Goal: Transaction & Acquisition: Download file/media

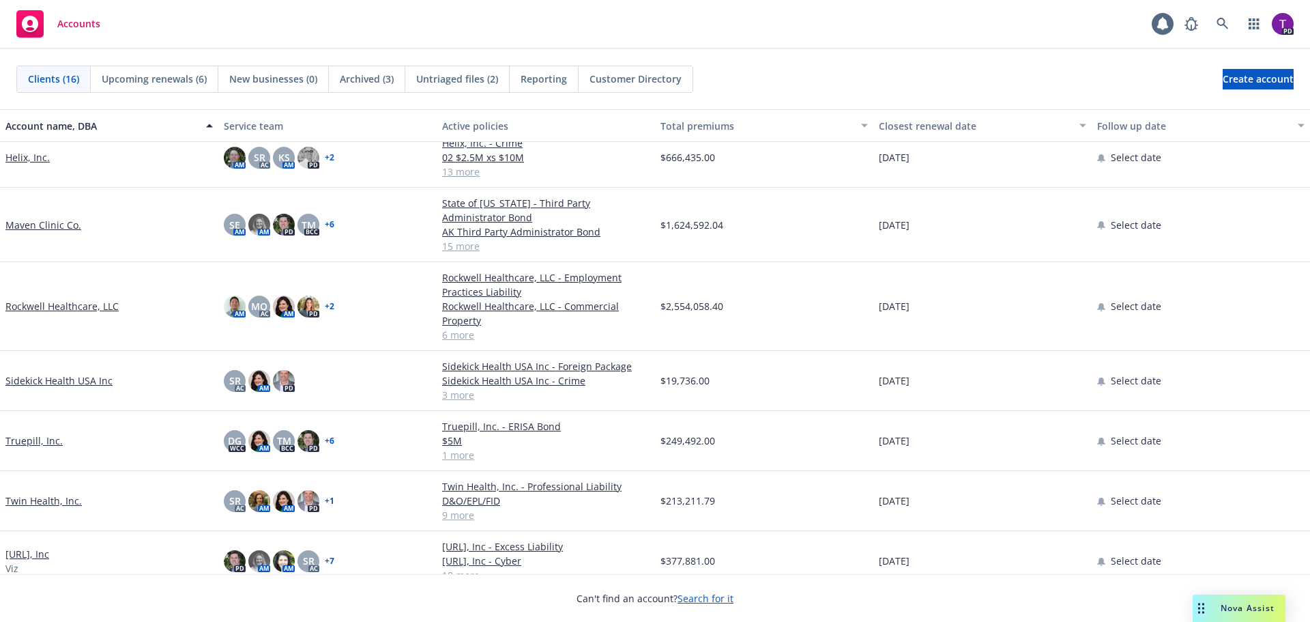
scroll to position [543, 0]
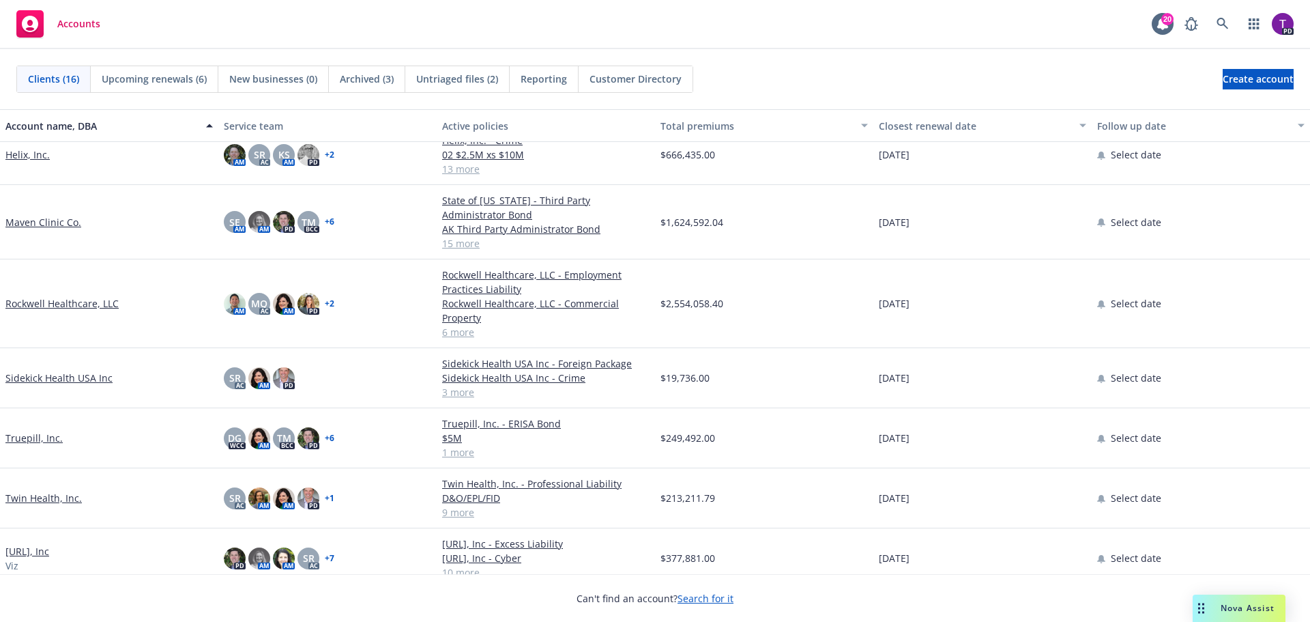
click at [26, 544] on link "[URL], Inc" at bounding box center [27, 551] width 44 height 14
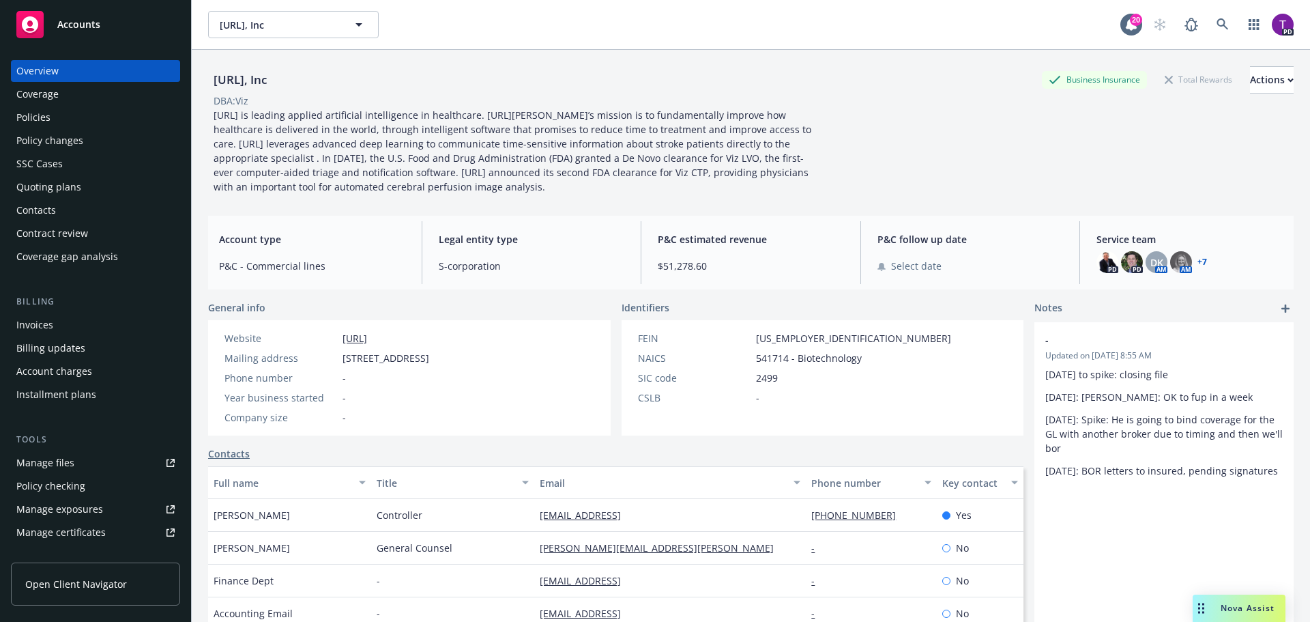
click at [40, 118] on div "Policies" at bounding box center [33, 117] width 34 height 22
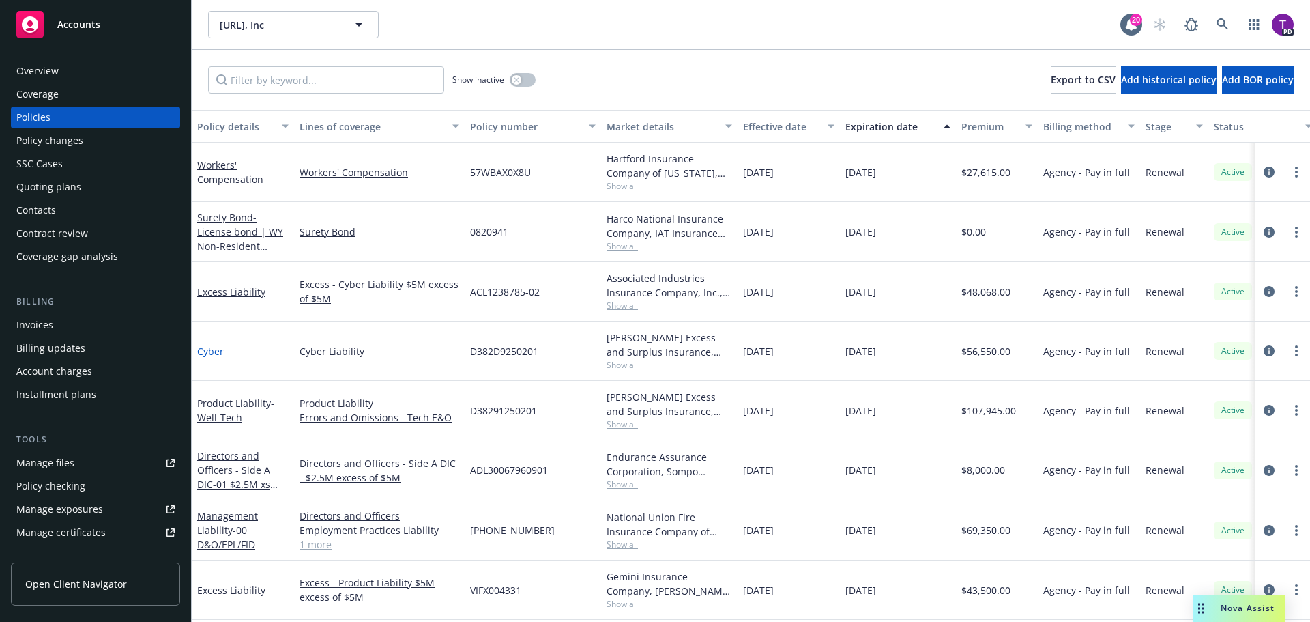
click at [214, 351] on link "Cyber" at bounding box center [210, 351] width 27 height 13
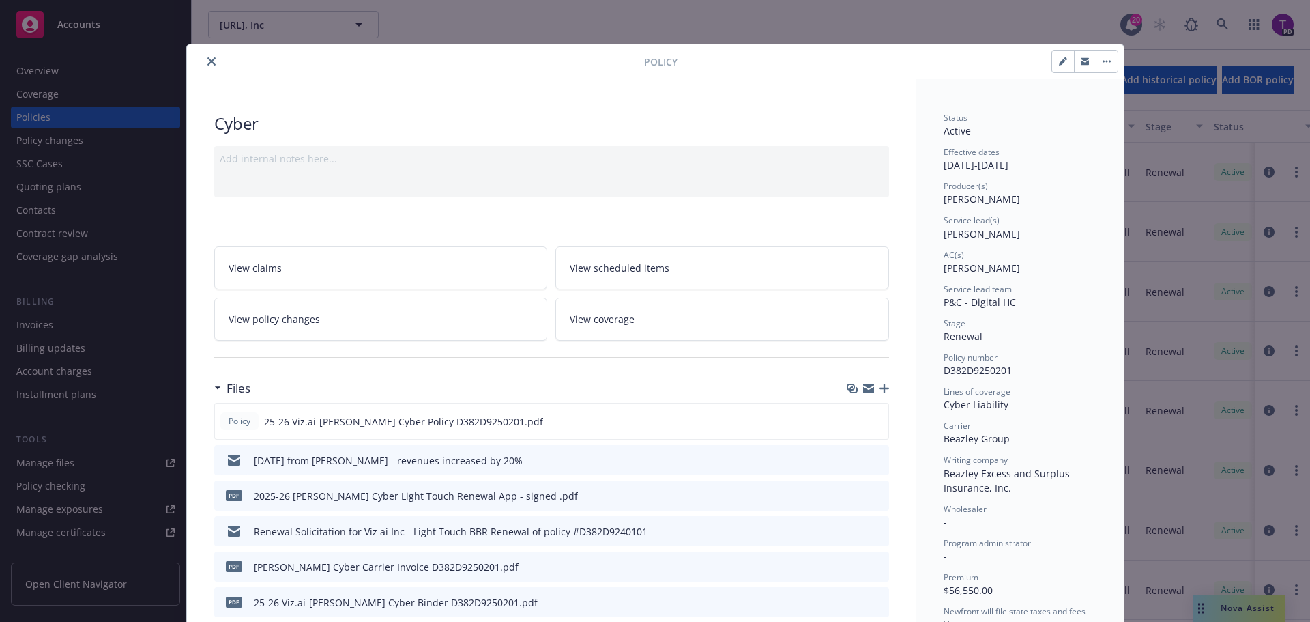
click at [207, 63] on icon "close" at bounding box center [211, 61] width 8 height 8
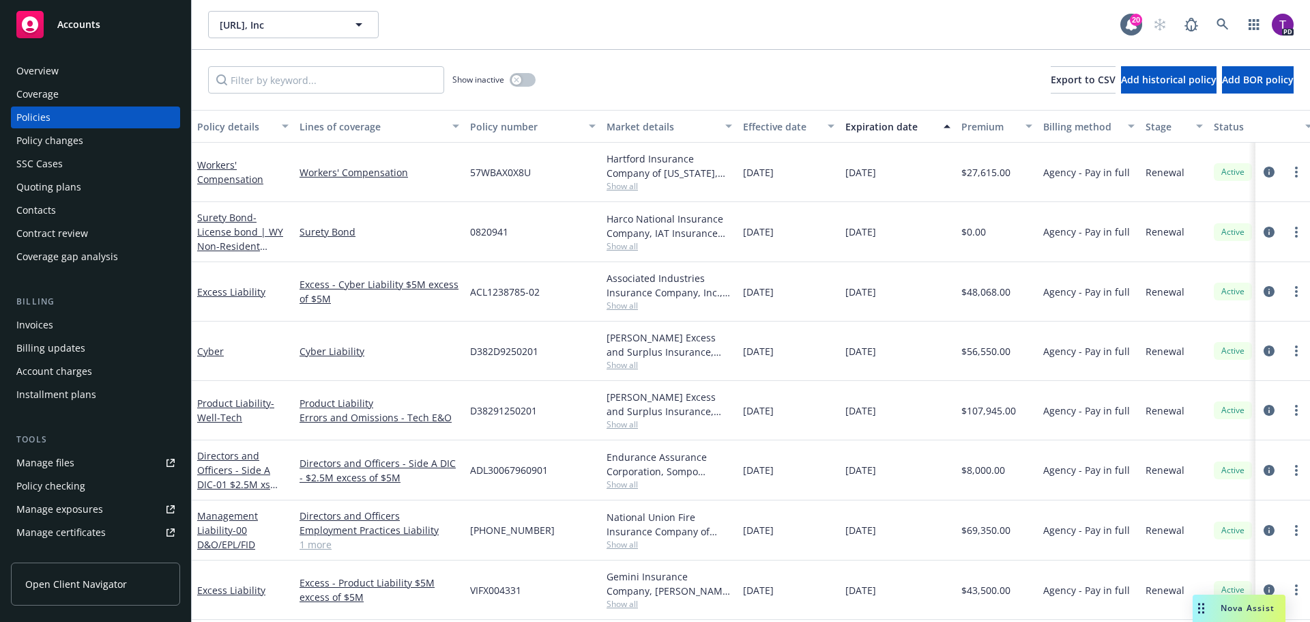
click at [101, 19] on div "Accounts" at bounding box center [95, 24] width 158 height 27
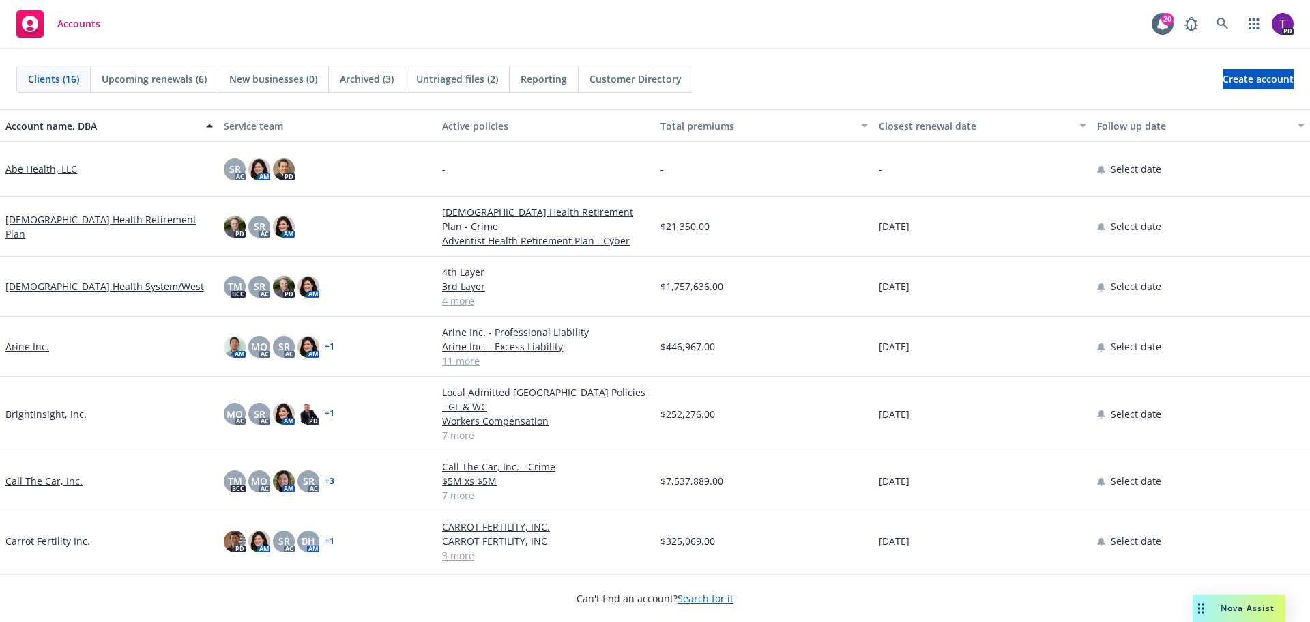
click at [25, 345] on link "Arine Inc." at bounding box center [27, 346] width 44 height 14
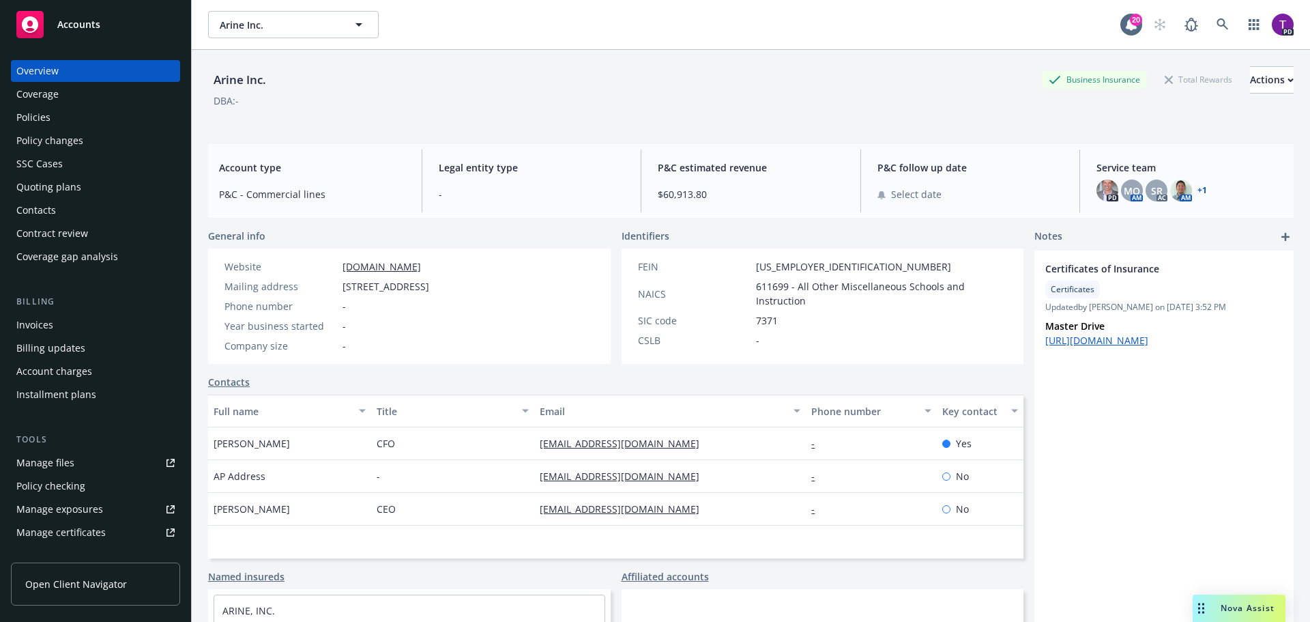
click at [62, 121] on div "Policies" at bounding box center [95, 117] width 158 height 22
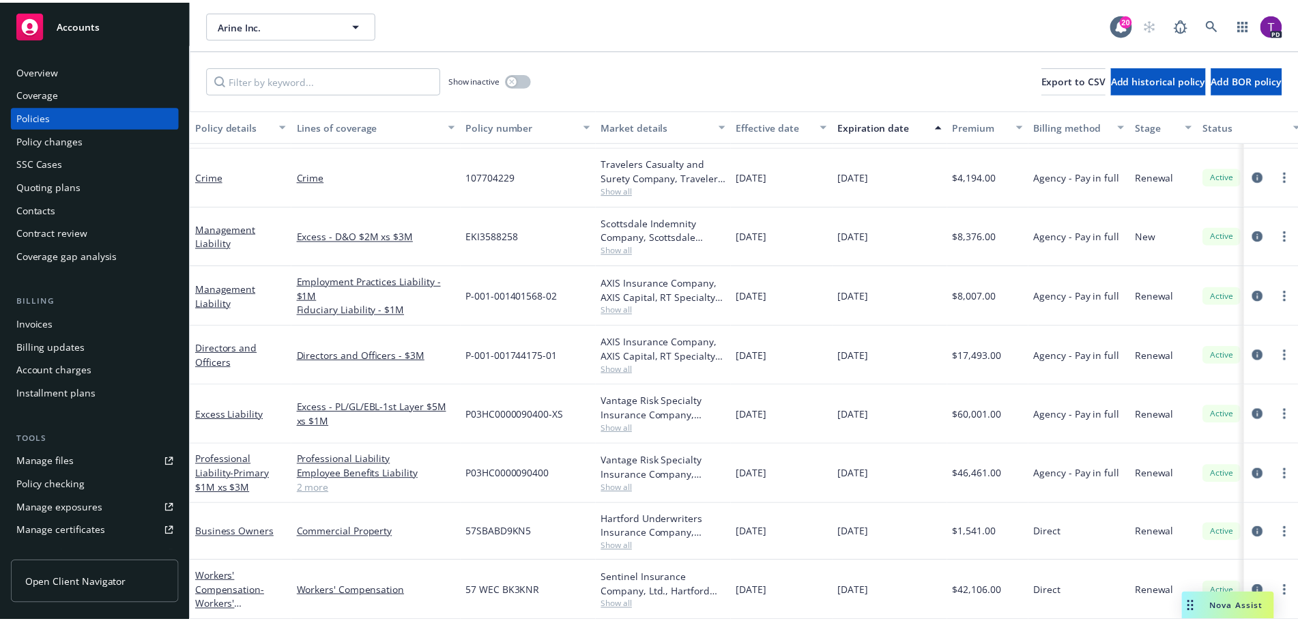
scroll to position [284, 0]
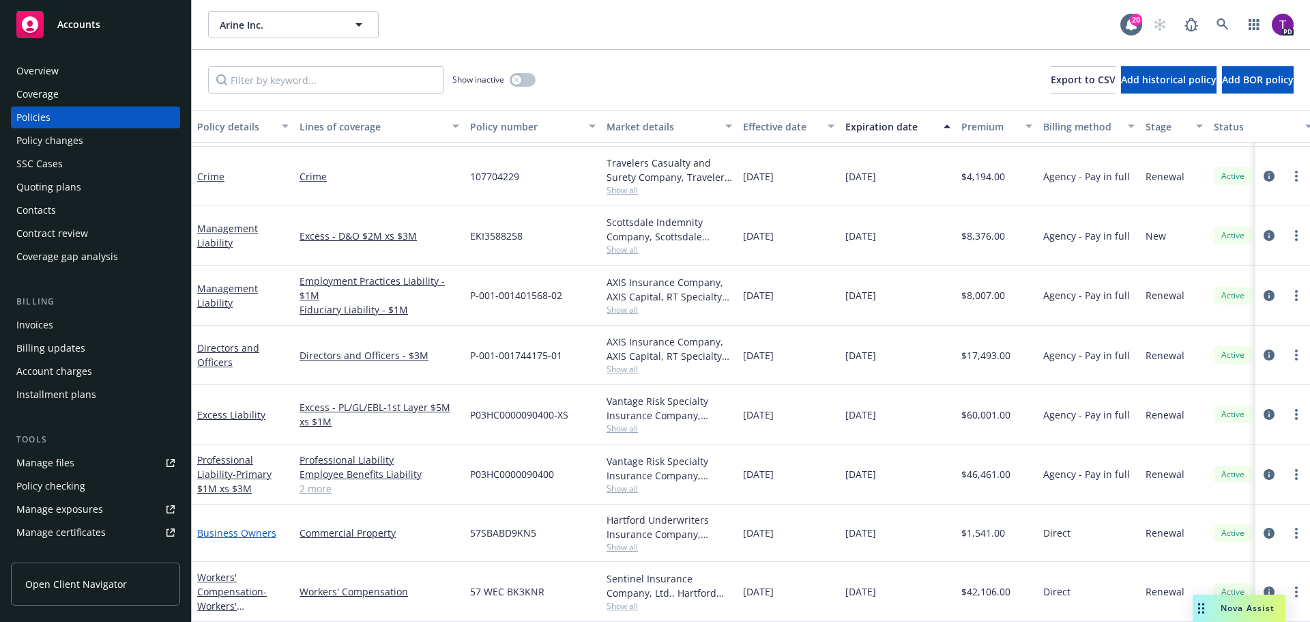
click at [248, 526] on link "Business Owners" at bounding box center [236, 532] width 79 height 13
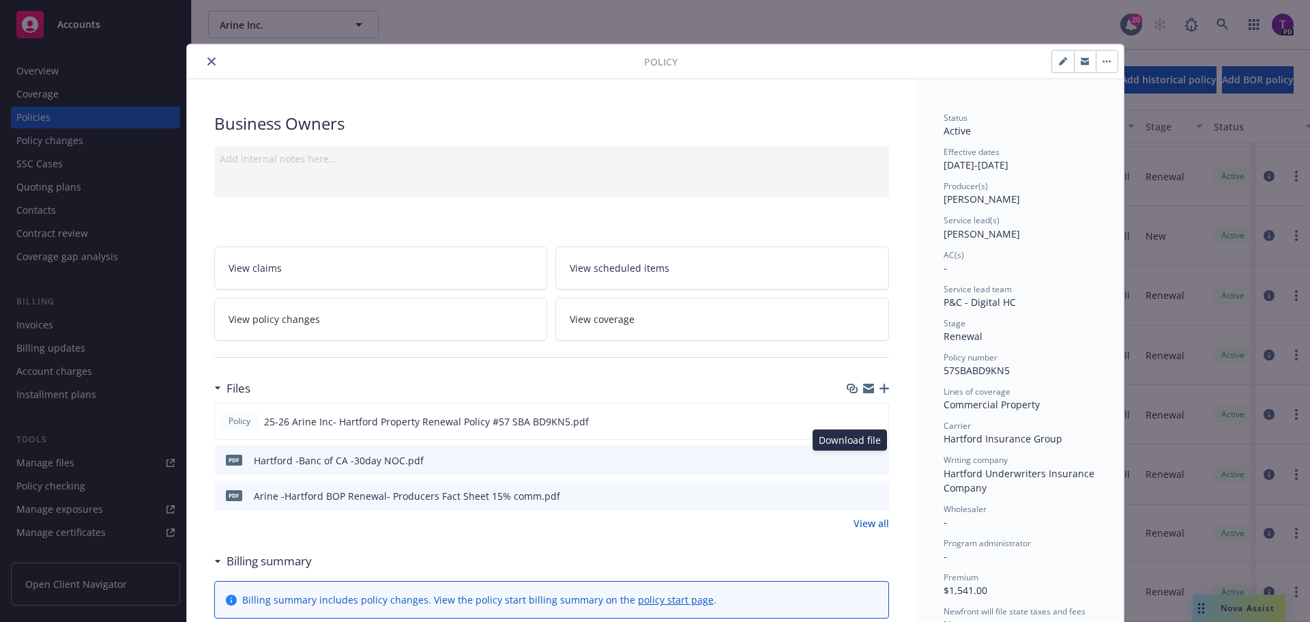
click at [850, 461] on icon "download file" at bounding box center [853, 459] width 11 height 11
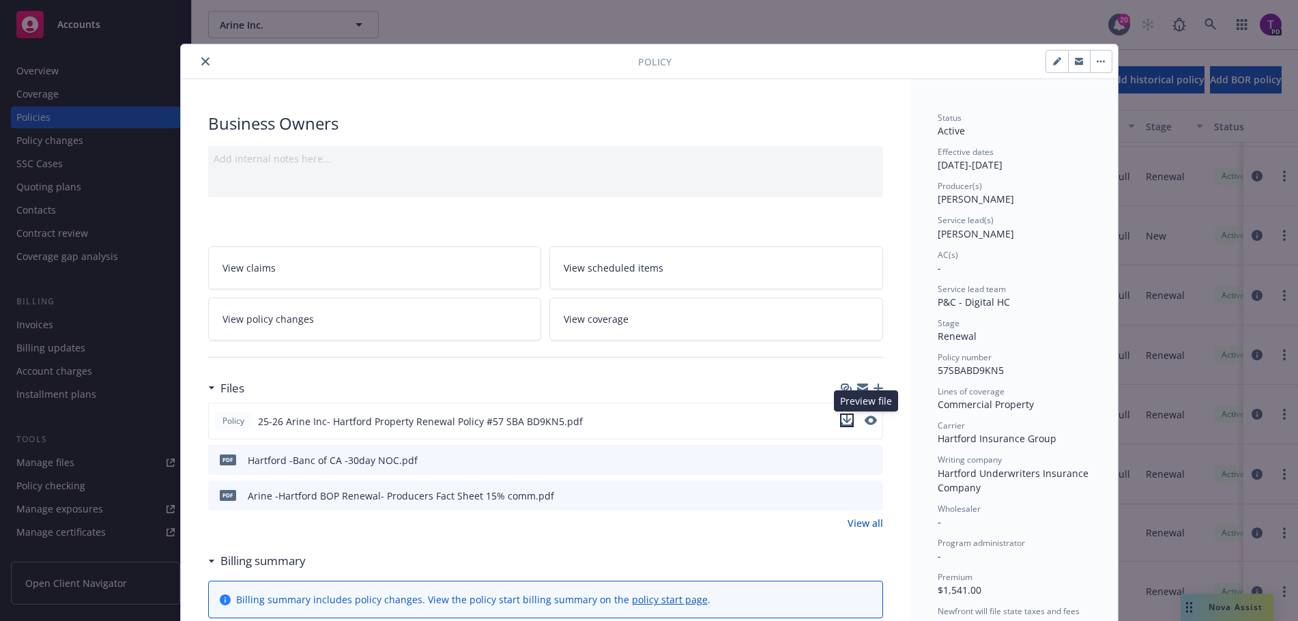
click at [844, 418] on icon "download file" at bounding box center [847, 420] width 11 height 11
click at [201, 63] on icon "close" at bounding box center [205, 61] width 8 height 8
